Goal: Check status: Check status

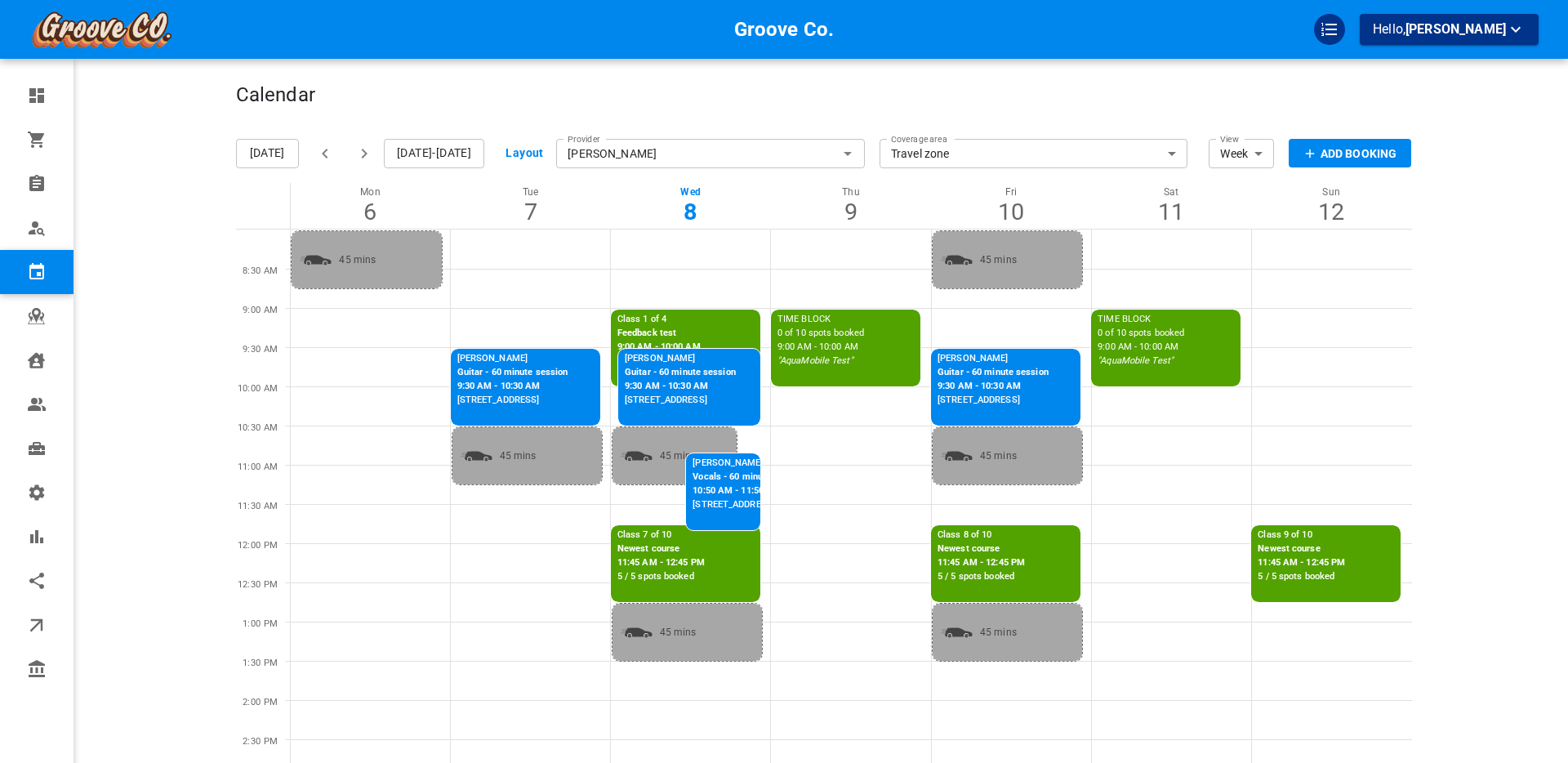
click at [147, 386] on div "Groove Co. Hello, [PERSON_NAME]" at bounding box center [172, 728] width 127 height 1408
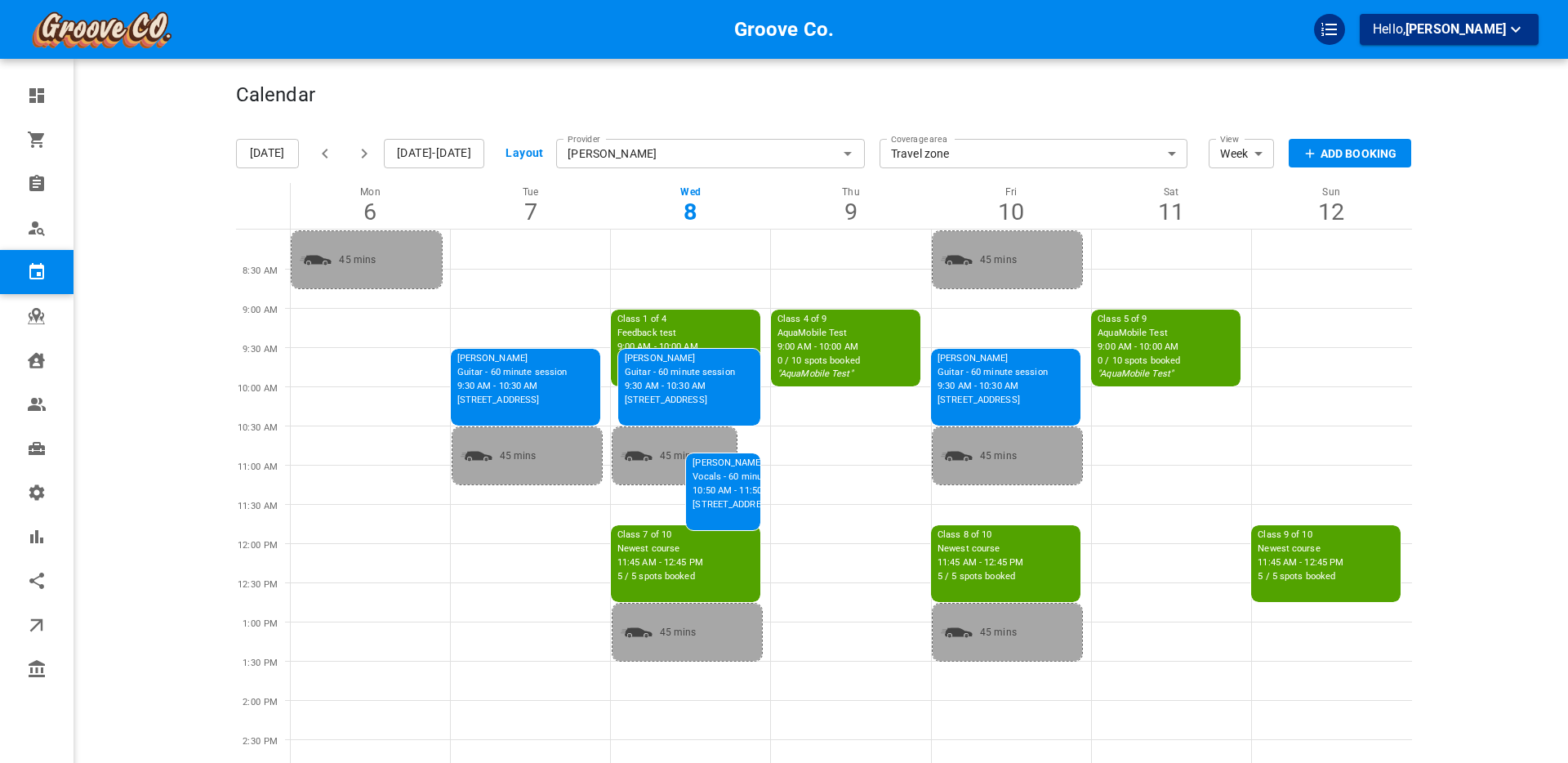
click at [147, 404] on div "Groove Co. Hello, Boris Sandford" at bounding box center [172, 728] width 127 height 1408
